Goal: Check status: Check status

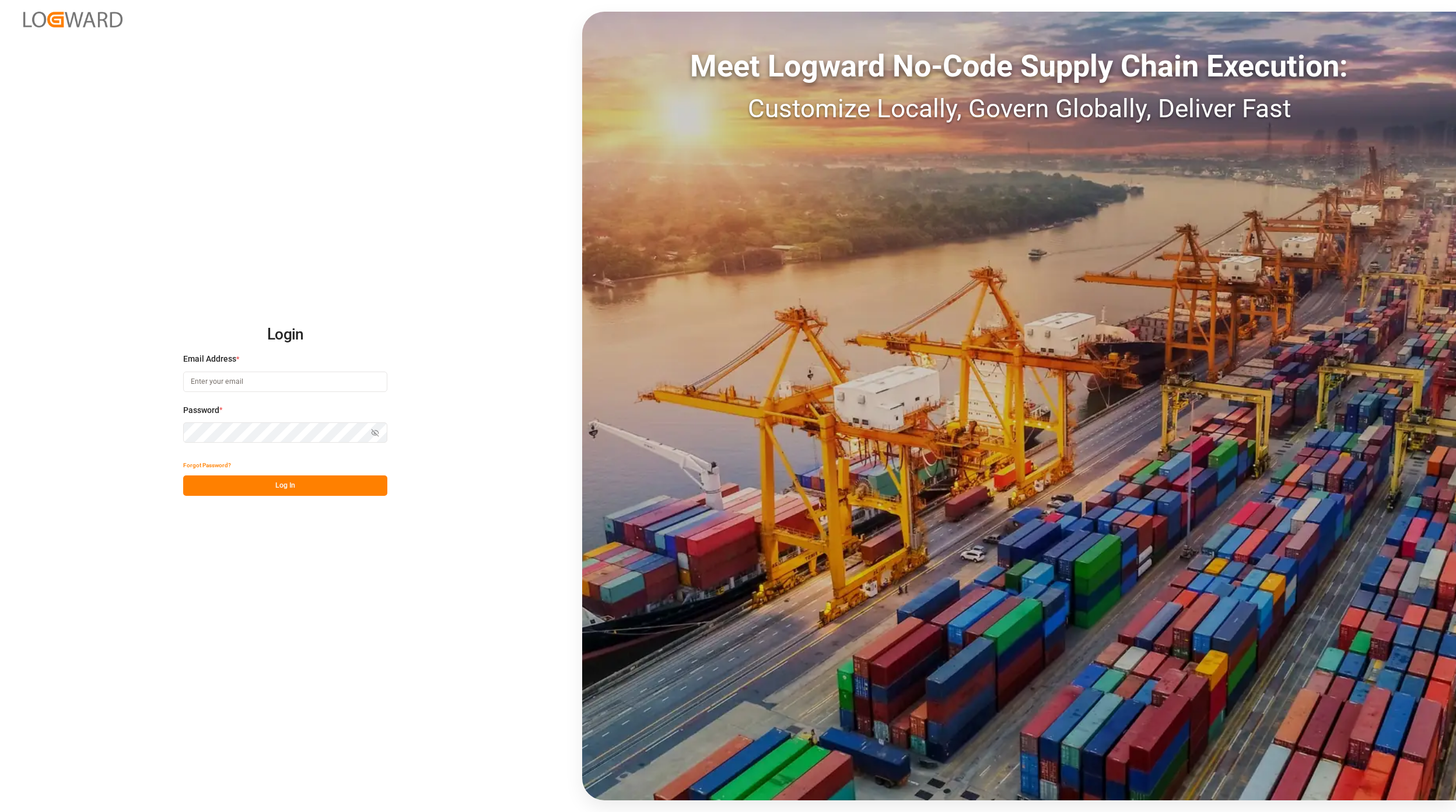
type input "[EMAIL_ADDRESS][DOMAIN_NAME]"
click at [305, 478] on button "Log In" at bounding box center [285, 485] width 204 height 21
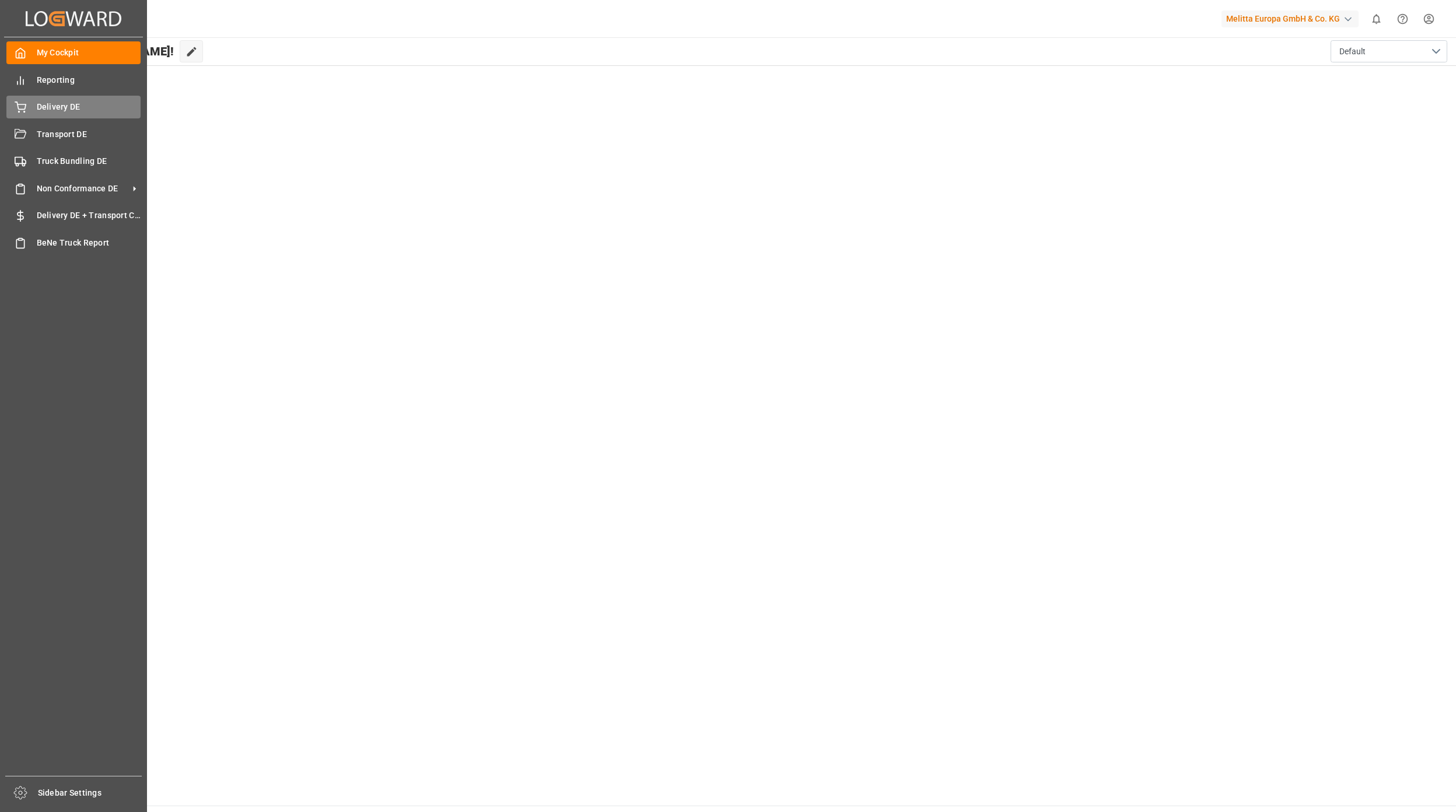
click at [45, 115] on div "Delivery DE Delivery DE" at bounding box center [73, 107] width 134 height 23
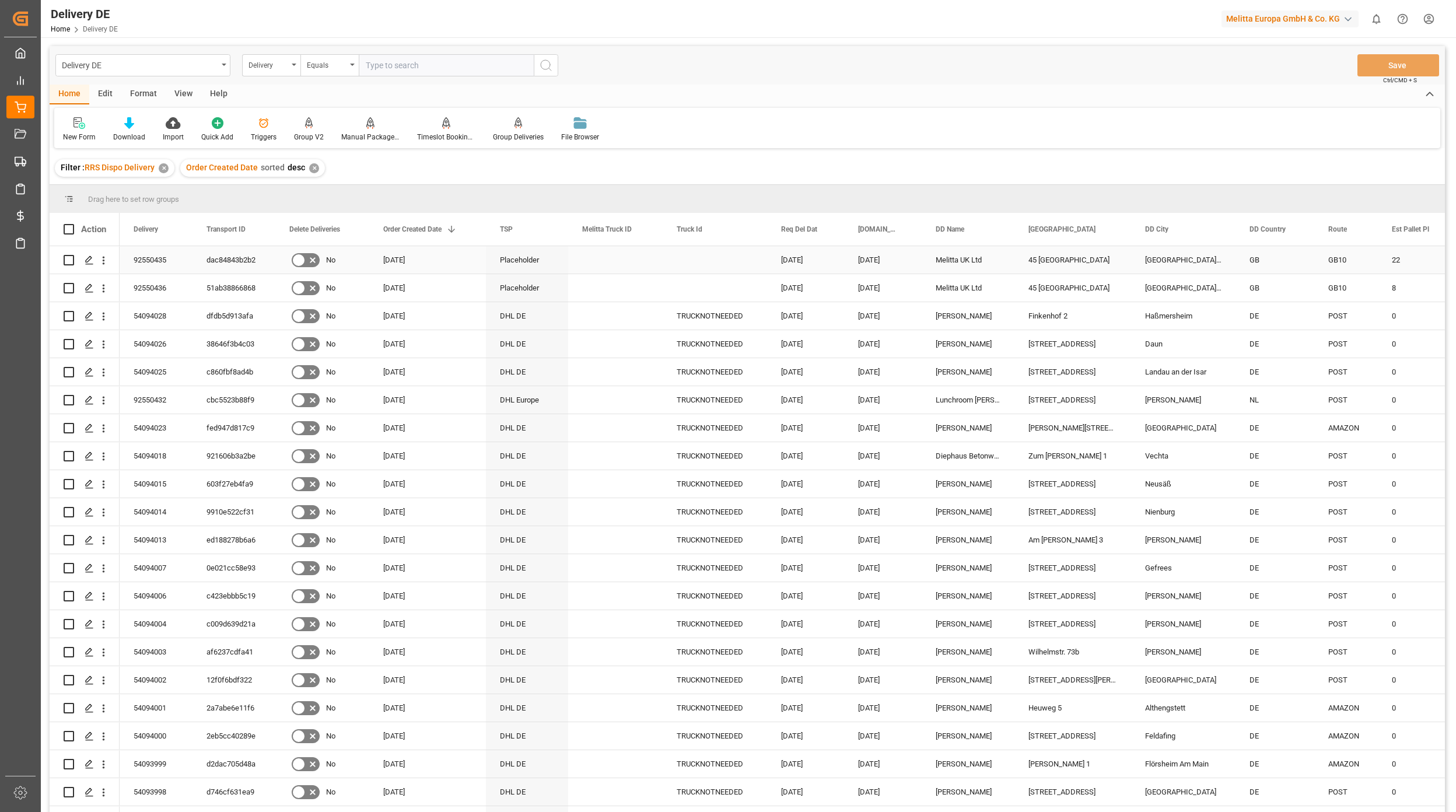
click at [220, 253] on div "dac84843b2b2" at bounding box center [234, 260] width 83 height 28
click at [258, 294] on div "51ab38866868" at bounding box center [234, 288] width 83 height 28
